Goal: Download file/media

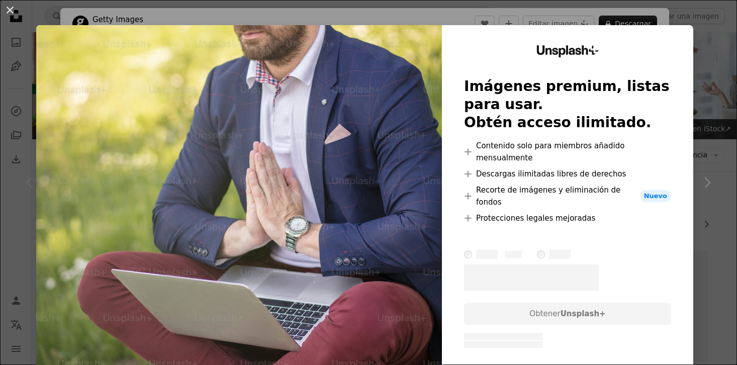
scroll to position [200, 0]
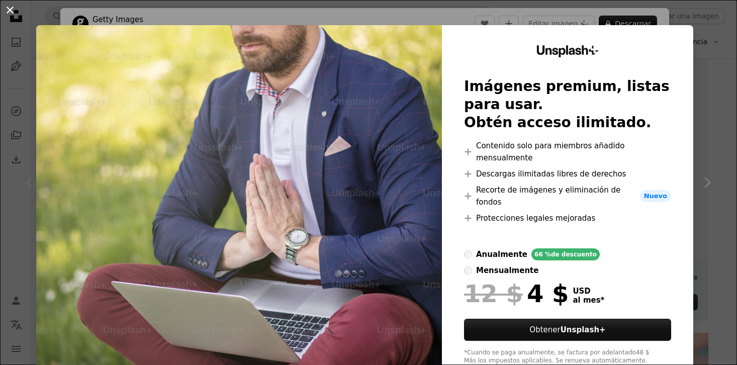
click at [13, 13] on button "An X shape" at bounding box center [10, 10] width 12 height 12
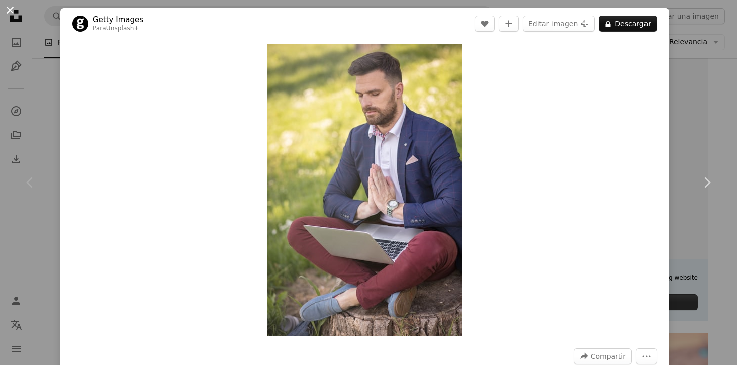
click at [13, 15] on button "An X shape" at bounding box center [10, 10] width 12 height 12
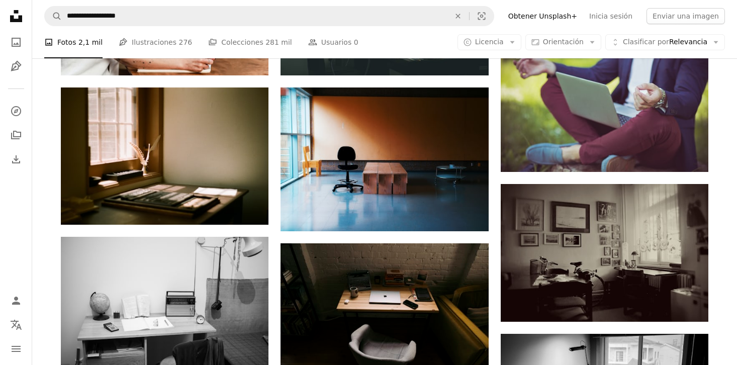
scroll to position [784, 0]
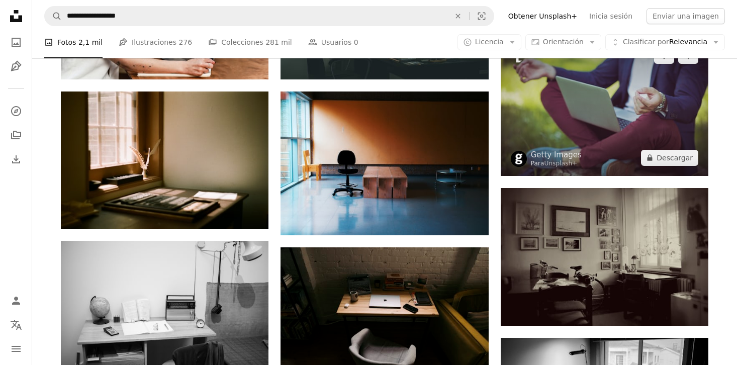
click at [584, 148] on img at bounding box center [605, 107] width 208 height 138
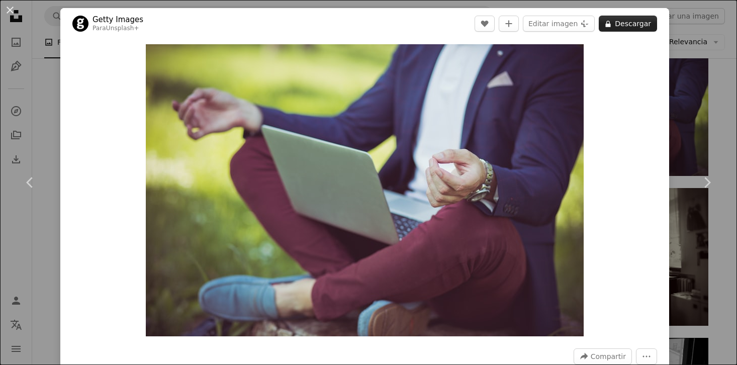
click at [626, 29] on button "A lock Descargar" at bounding box center [628, 24] width 58 height 16
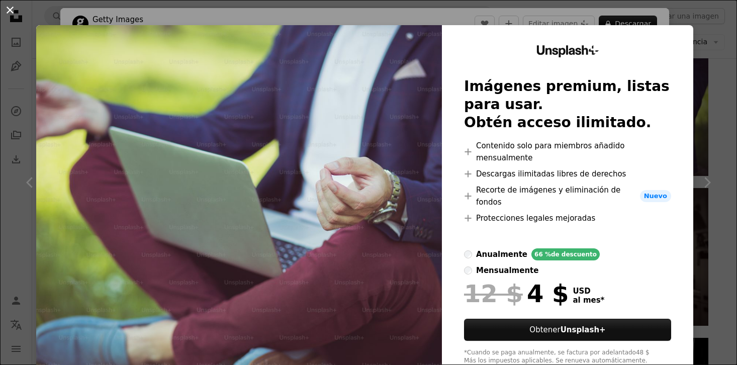
click at [11, 12] on button "An X shape" at bounding box center [10, 10] width 12 height 12
